Goal: Find specific fact: Find specific fact

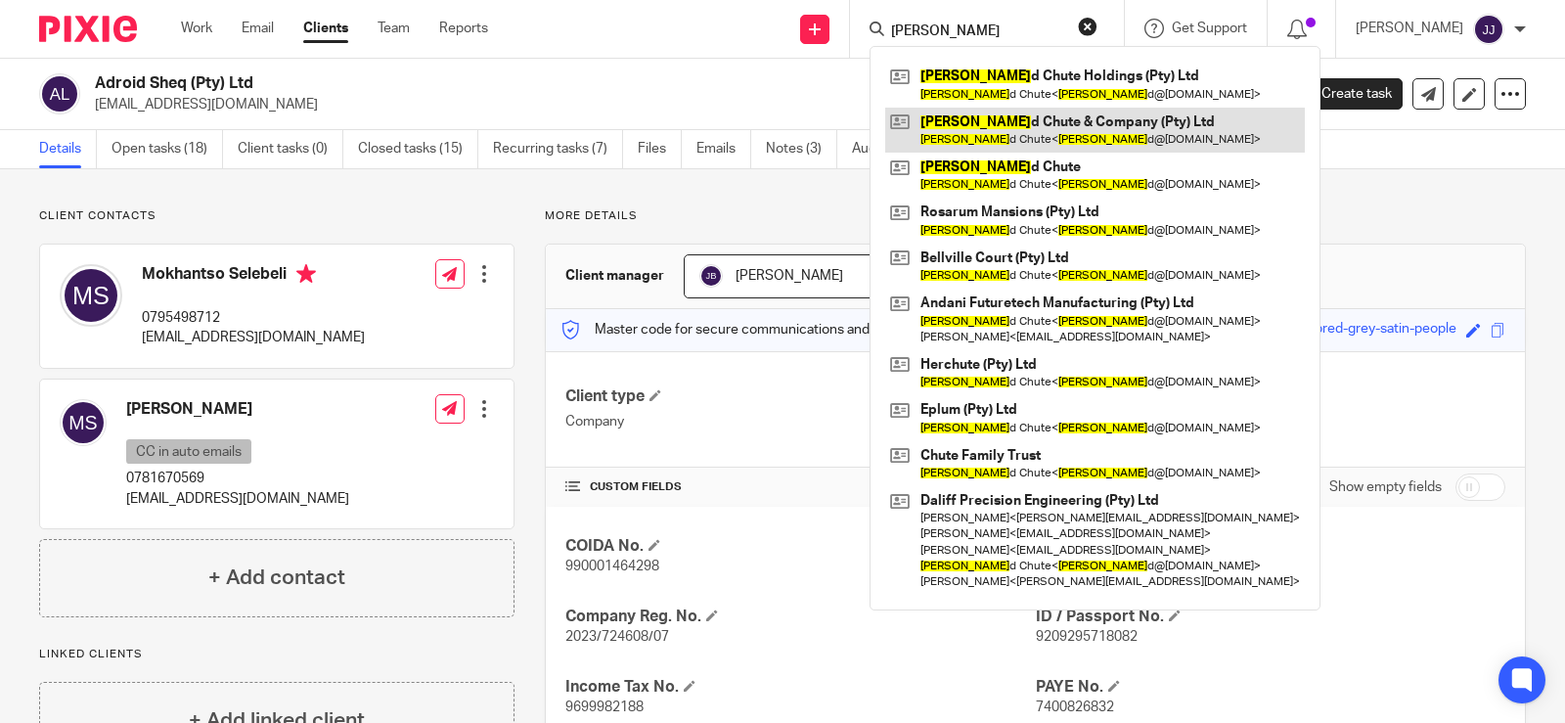
type input "[PERSON_NAME]"
click at [1047, 139] on link at bounding box center [1095, 130] width 420 height 45
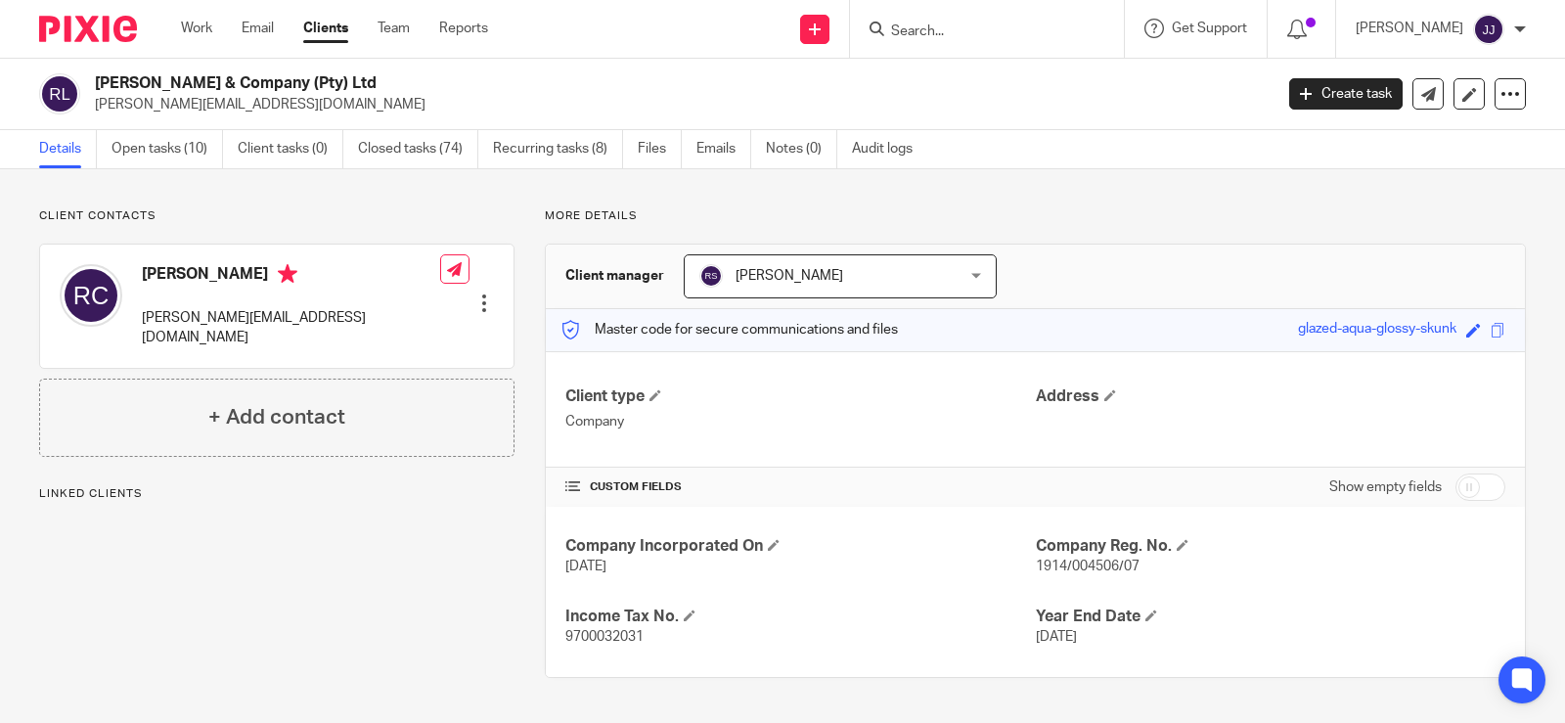
click at [1078, 563] on span "1914/004506/07" at bounding box center [1088, 567] width 104 height 14
copy span "004506"
click at [1195, 609] on h4 "Year End Date" at bounding box center [1271, 616] width 470 height 21
click at [1087, 561] on span "1914/004506/07" at bounding box center [1088, 567] width 104 height 14
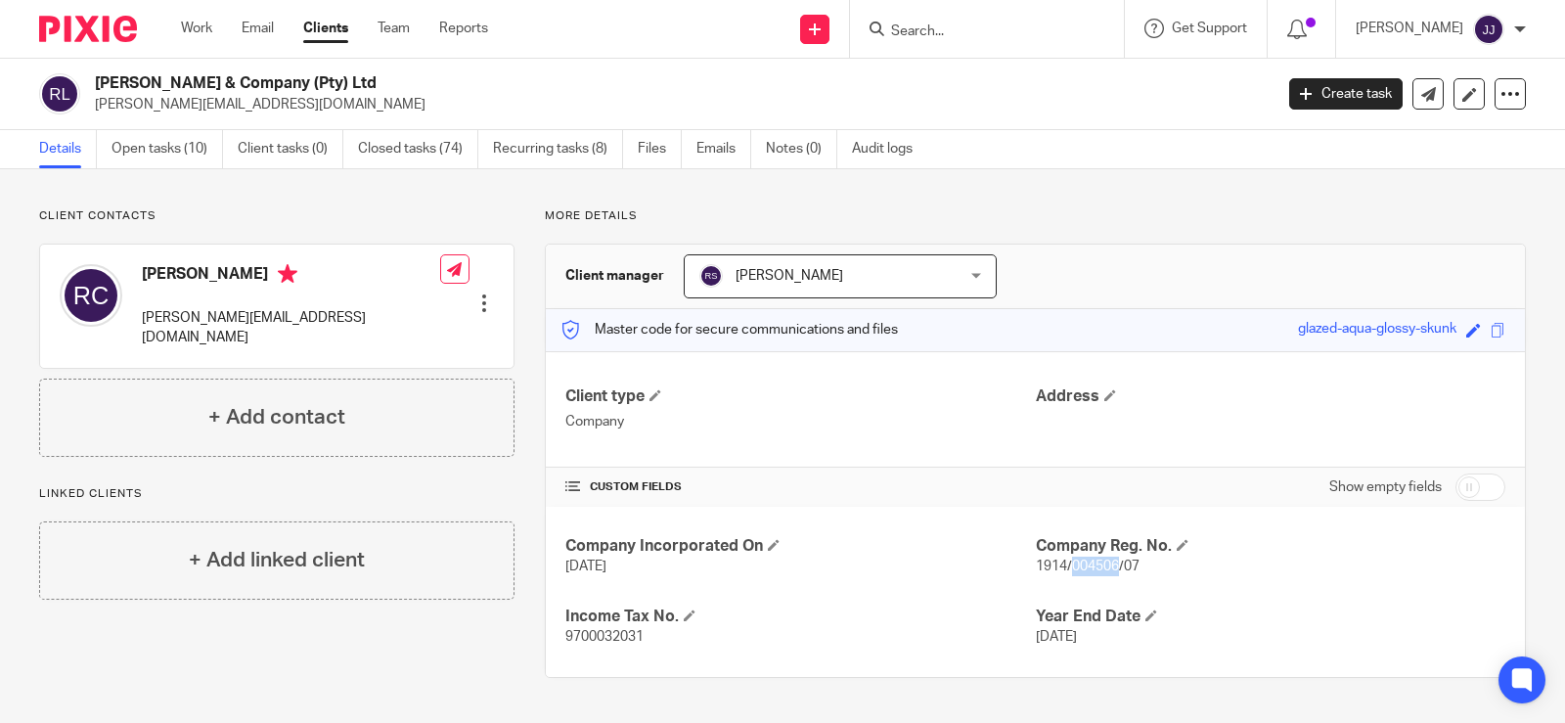
click at [1087, 561] on span "1914/004506/07" at bounding box center [1088, 567] width 104 height 14
copy p "1914/004506/07"
click at [896, 38] on input "Search" at bounding box center [977, 32] width 176 height 18
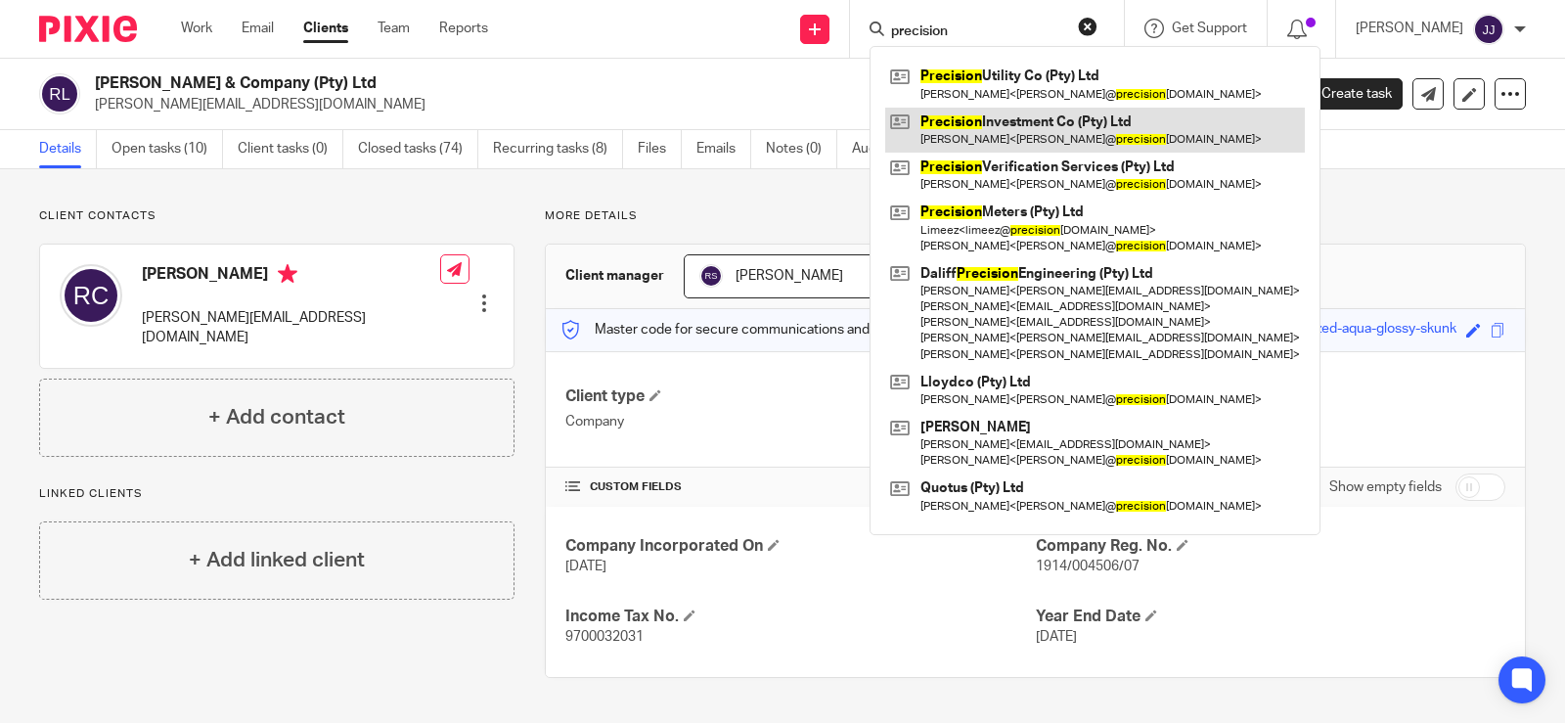
type input "precision"
click at [1039, 135] on link at bounding box center [1095, 130] width 420 height 45
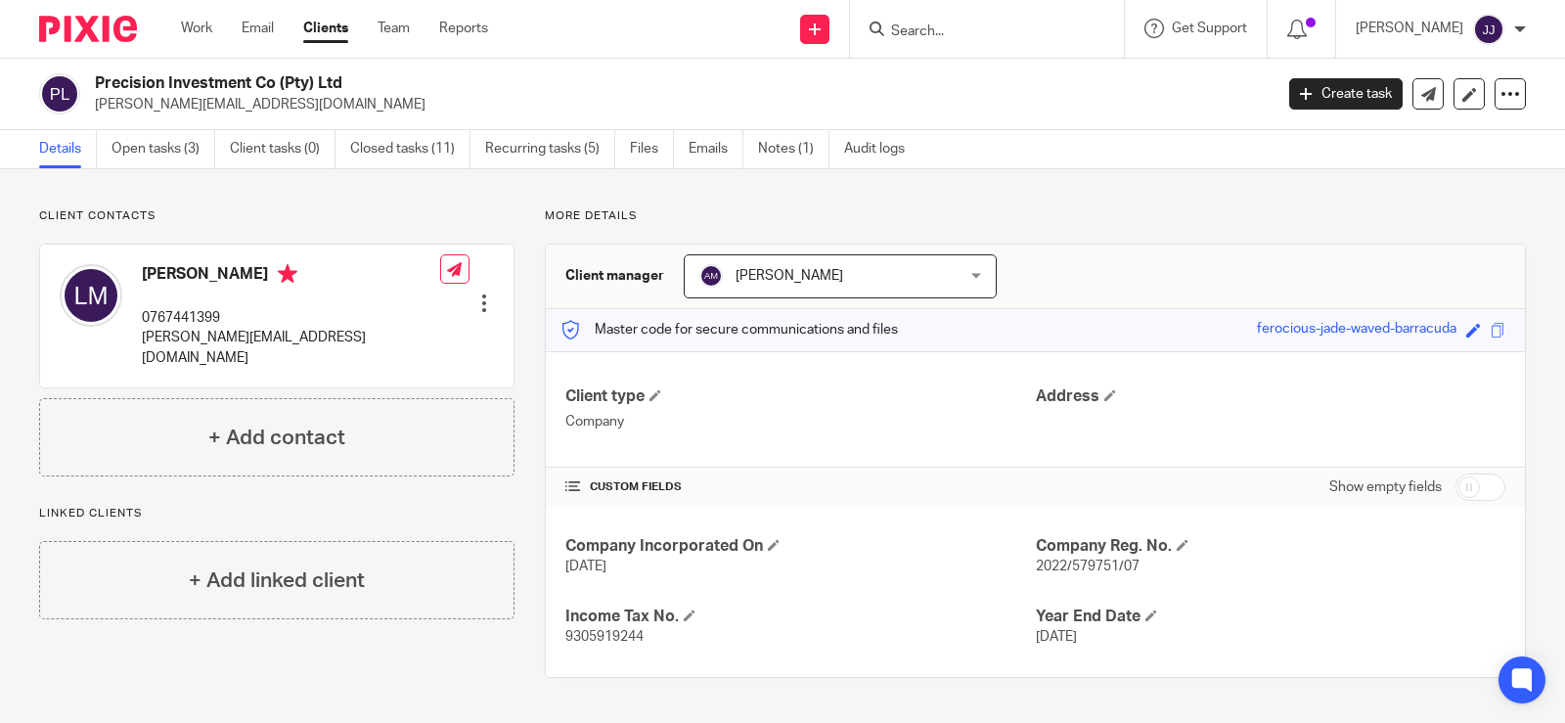
click at [1088, 565] on span "2022/579751/07" at bounding box center [1088, 567] width 104 height 14
copy span "579751"
